Goal: Transaction & Acquisition: Obtain resource

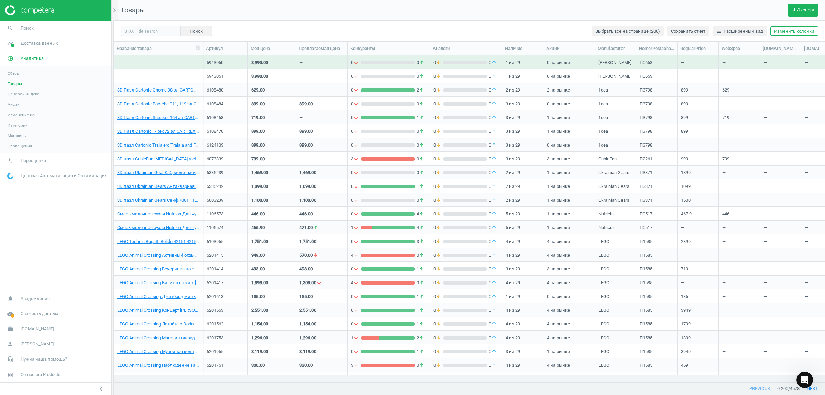
scroll to position [1776, 0]
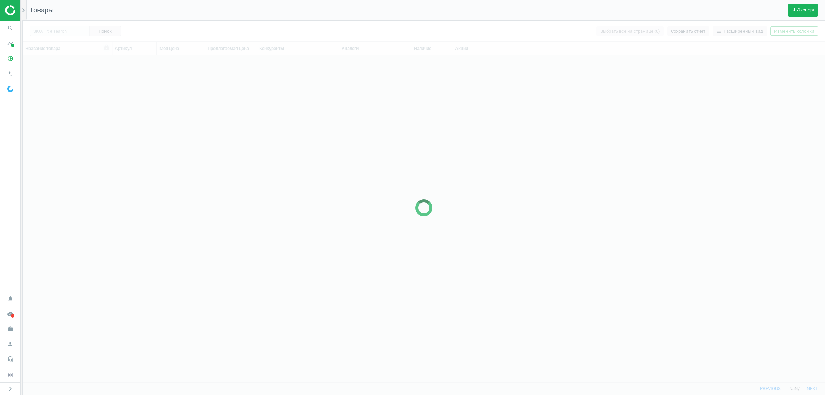
scroll to position [7, 7]
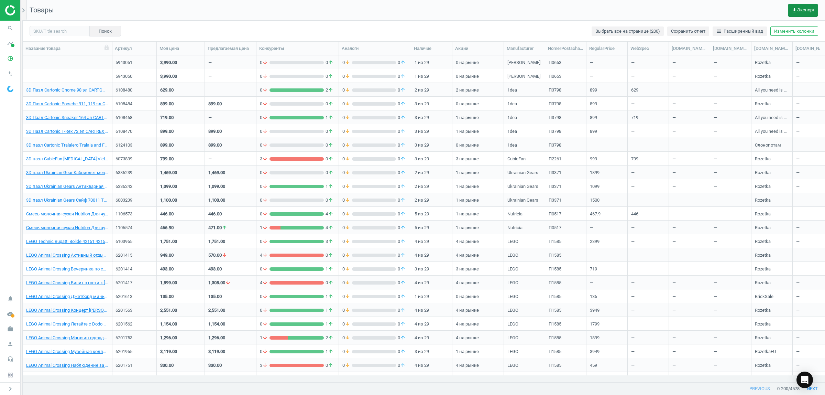
click at [803, 8] on span "get_app Экспорт" at bounding box center [803, 10] width 23 height 5
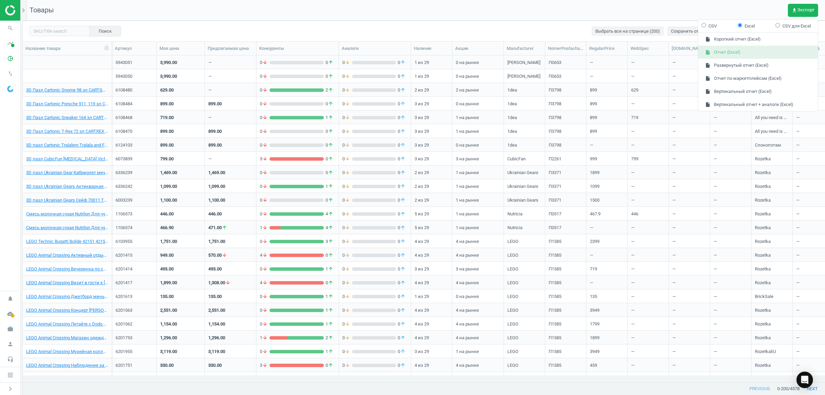
click at [720, 54] on button "insert_drive_file Отчет (Excel)" at bounding box center [758, 52] width 120 height 13
click at [24, 8] on icon "chevron_right" at bounding box center [23, 10] width 8 height 8
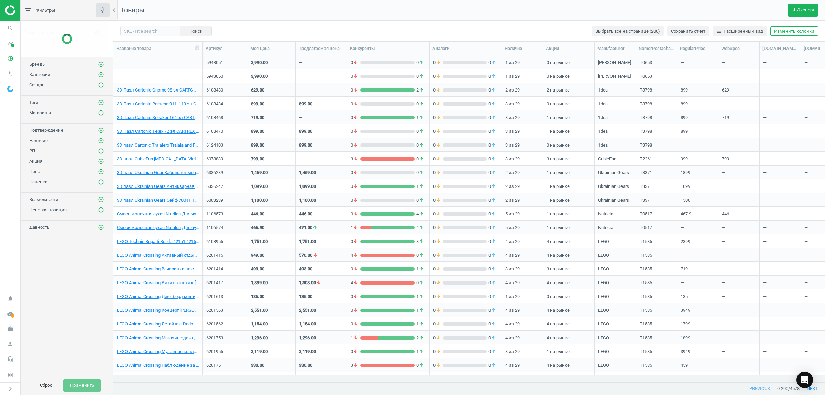
scroll to position [313, 705]
click at [800, 9] on span "get_app Экспорт" at bounding box center [803, 10] width 23 height 5
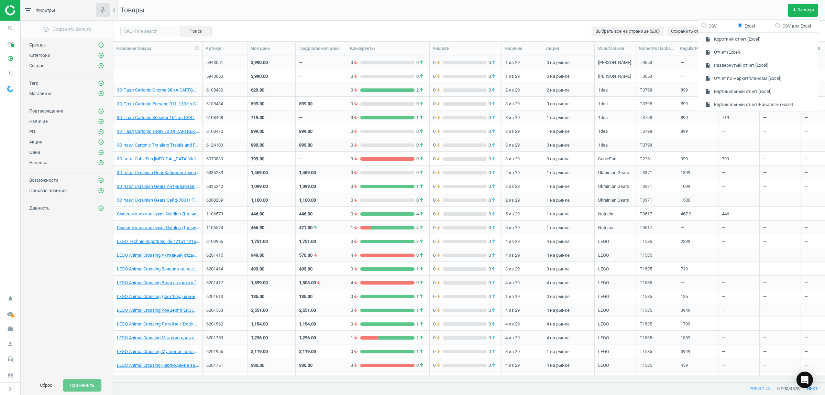
click at [509, 13] on nav "Товары get_app Экспорт" at bounding box center [468, 10] width 711 height 21
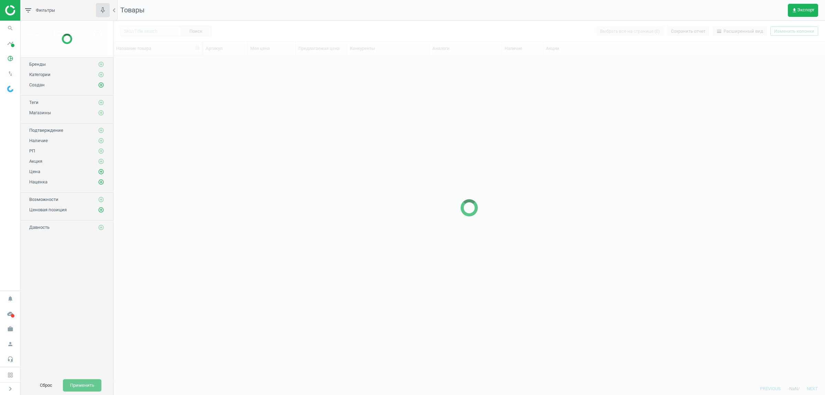
scroll to position [313, 705]
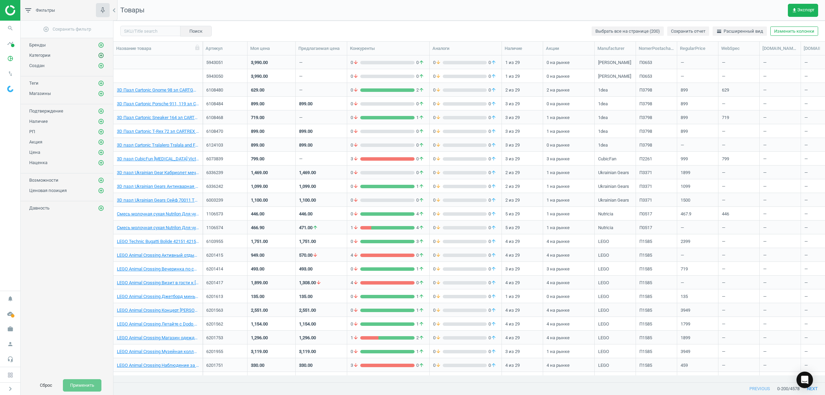
click at [100, 56] on icon "add_circle_outline" at bounding box center [101, 55] width 6 height 6
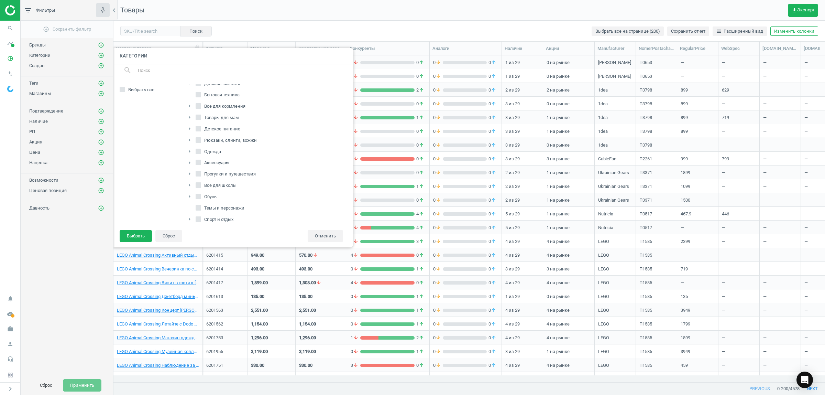
scroll to position [86, 0]
click at [197, 201] on input "Питание" at bounding box center [198, 199] width 4 height 4
checkbox input "true"
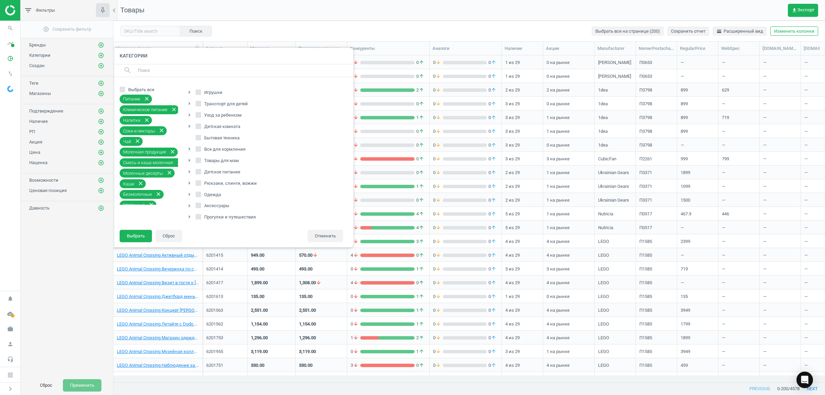
scroll to position [109, 0]
click at [133, 234] on button "Выбрать" at bounding box center [136, 236] width 32 height 12
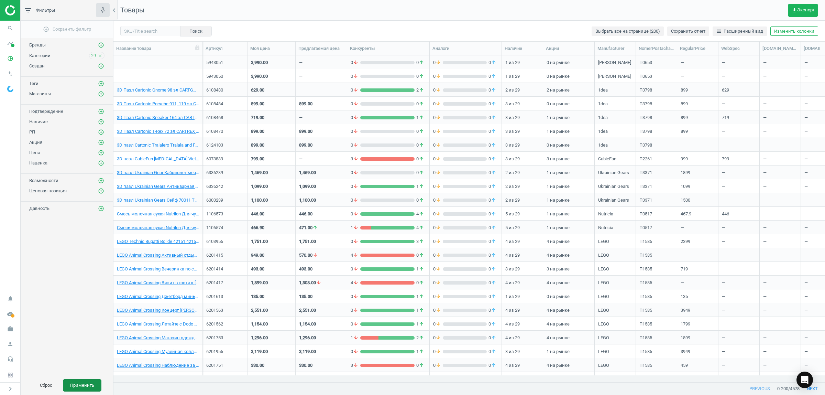
click at [76, 384] on button "Применить" at bounding box center [82, 385] width 38 height 12
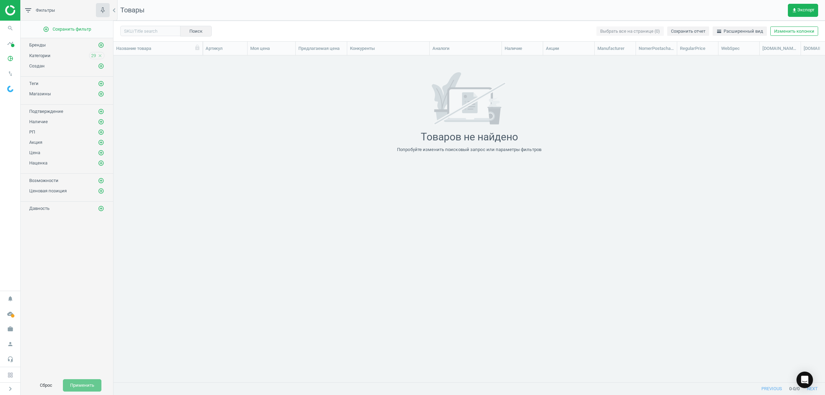
click at [5, 10] on img at bounding box center [29, 10] width 49 height 10
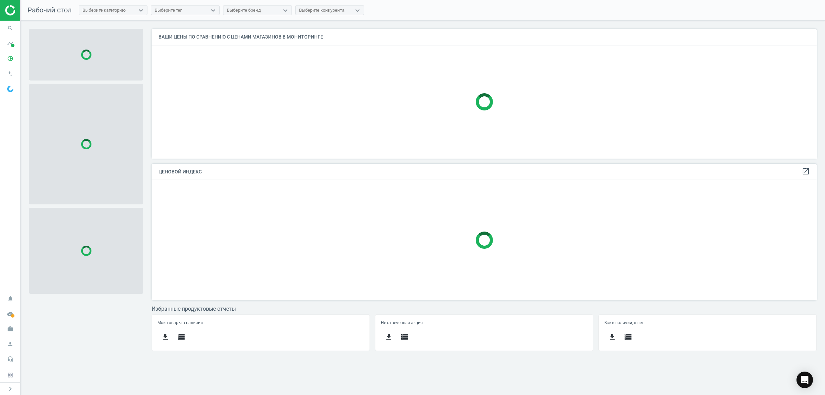
scroll to position [143, 672]
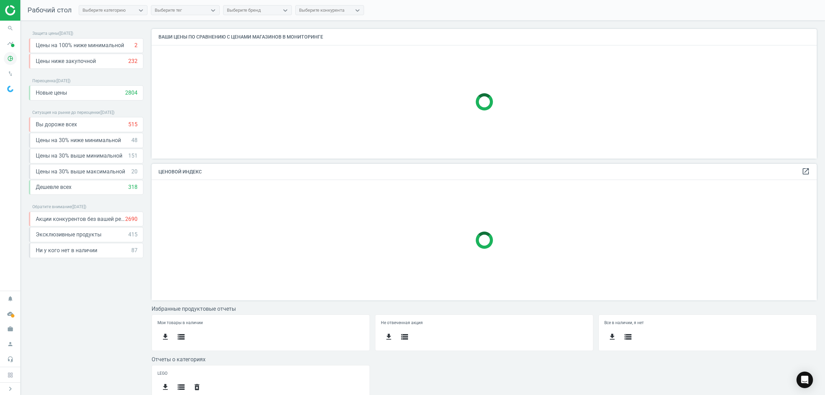
click at [9, 57] on icon "pie_chart_outlined" at bounding box center [10, 58] width 13 height 13
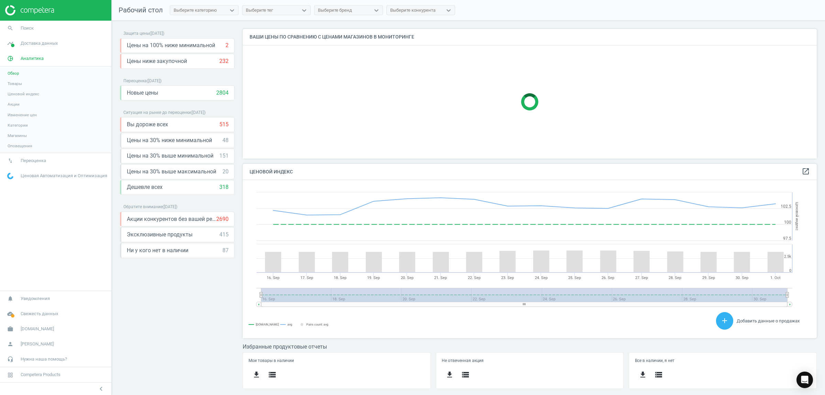
scroll to position [171, 581]
click at [11, 82] on span "Товары" at bounding box center [15, 83] width 14 height 5
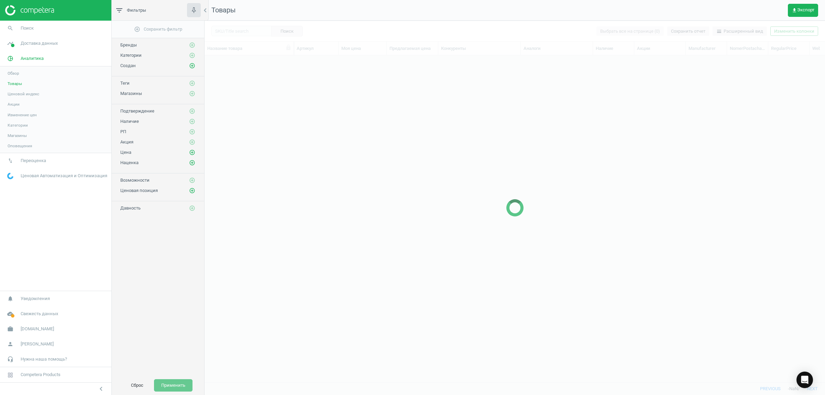
scroll to position [313, 614]
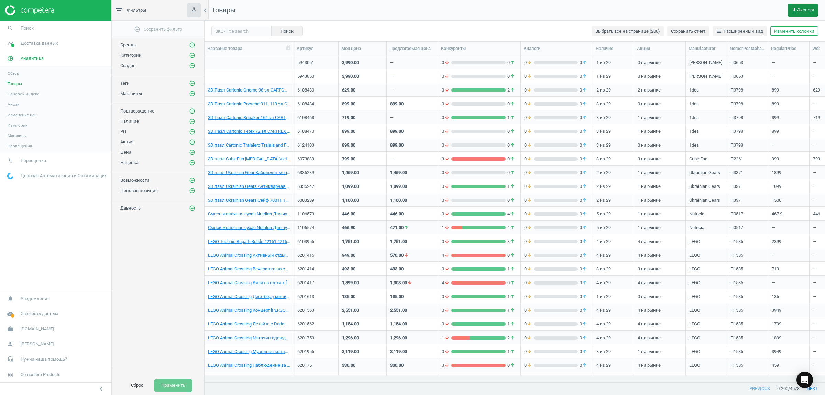
click at [808, 8] on span "get_app Экспорт" at bounding box center [803, 10] width 23 height 5
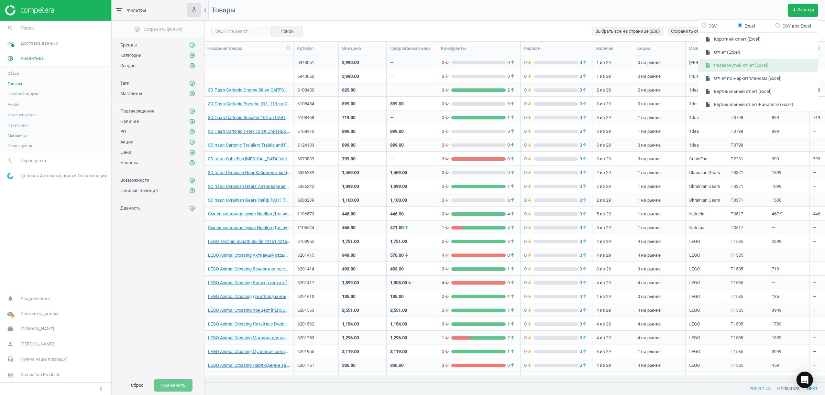
click at [741, 63] on button "insert_drive_file Развернутый отчет (Excel)" at bounding box center [758, 65] width 120 height 13
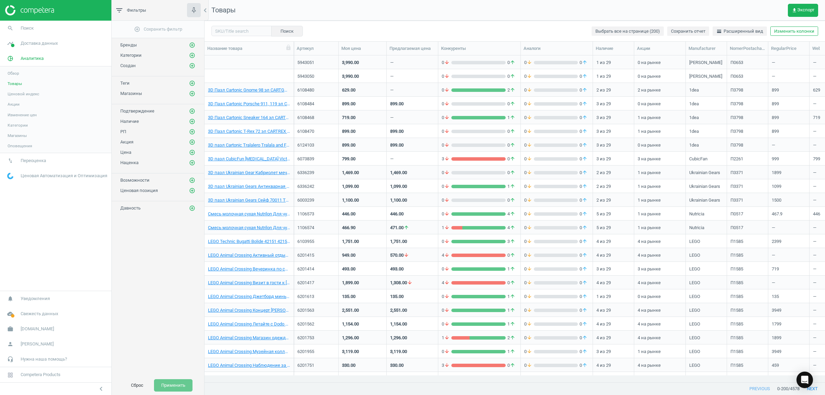
click at [604, 2] on nav "Товары get_app Экспорт" at bounding box center [515, 10] width 620 height 21
